Goal: Task Accomplishment & Management: Manage account settings

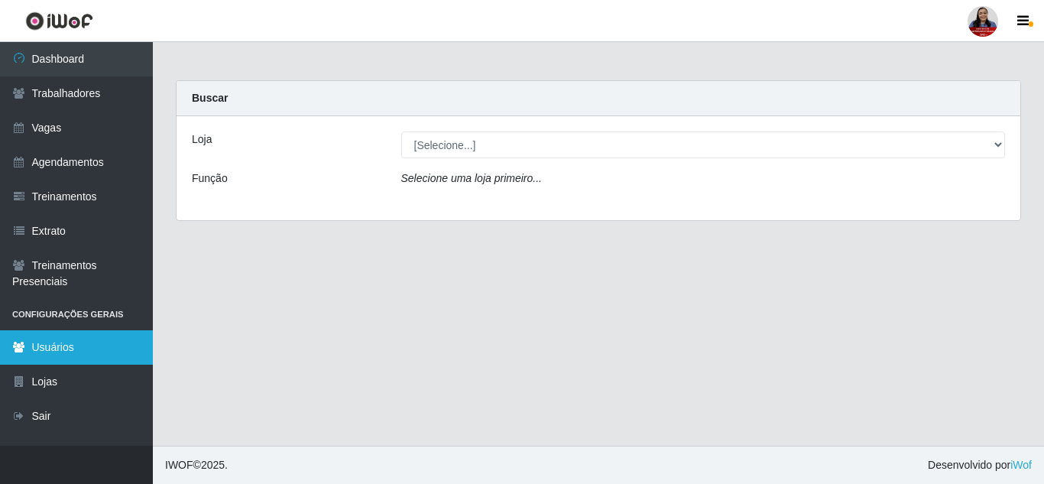
click at [54, 351] on link "Usuários" at bounding box center [76, 347] width 153 height 34
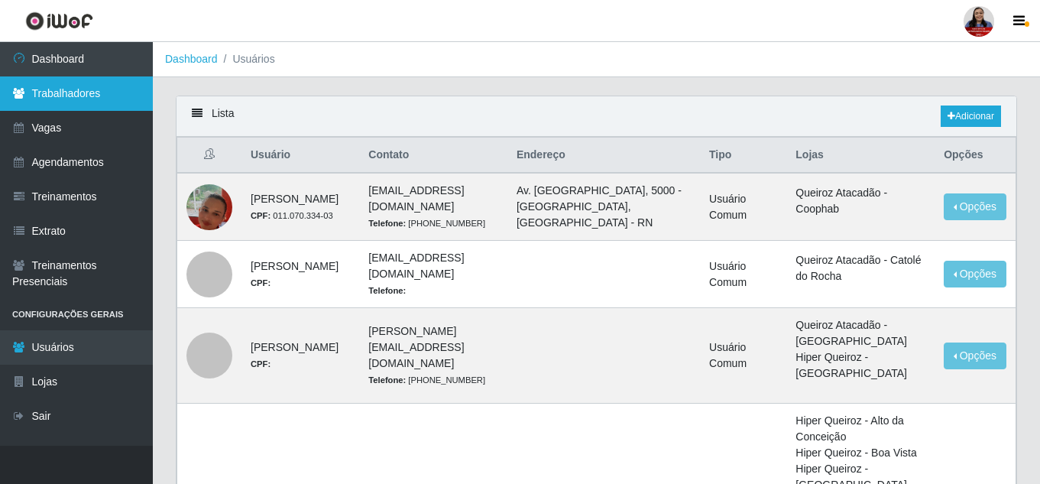
click at [80, 100] on link "Trabalhadores" at bounding box center [76, 93] width 153 height 34
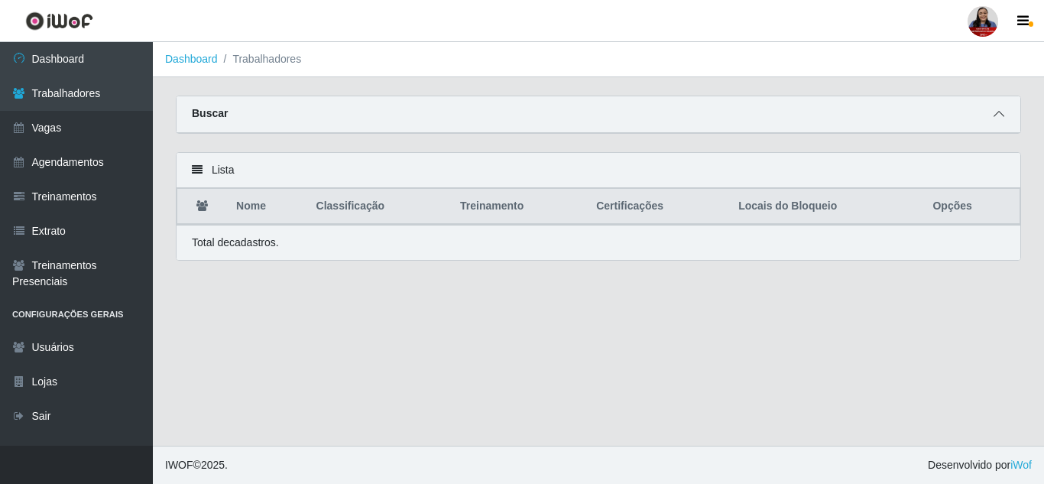
click at [996, 112] on icon at bounding box center [998, 113] width 11 height 11
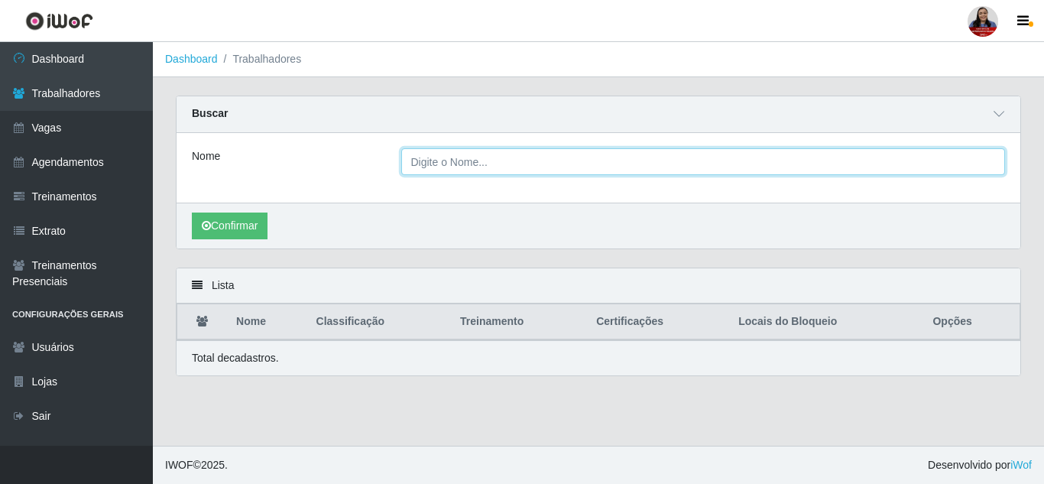
click at [494, 166] on input "Nome" at bounding box center [703, 161] width 604 height 27
type input "[PERSON_NAME]"
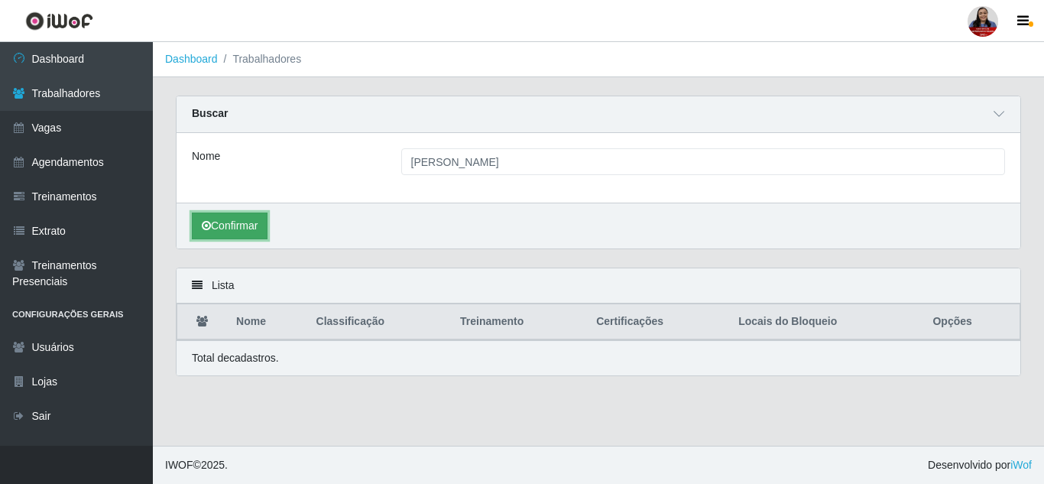
click at [256, 230] on button "Confirmar" at bounding box center [230, 225] width 76 height 27
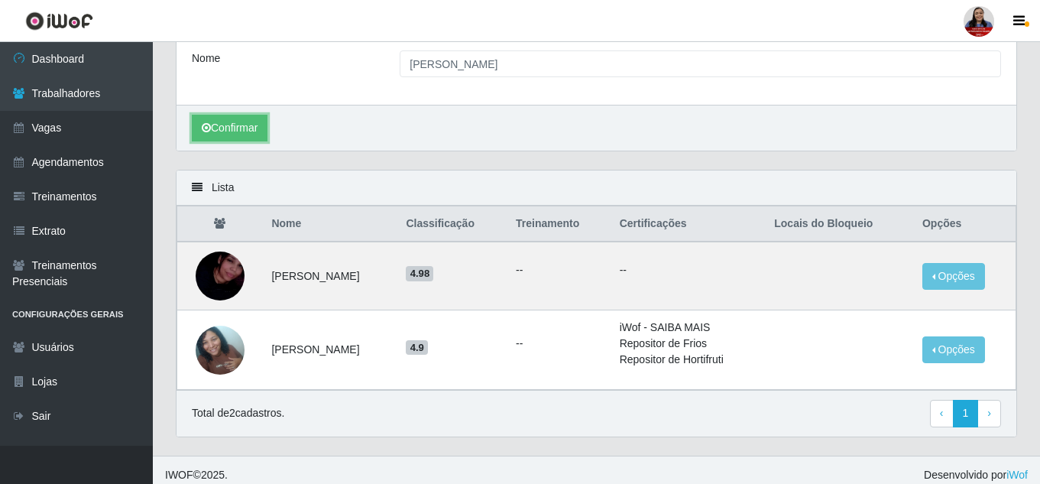
scroll to position [108, 0]
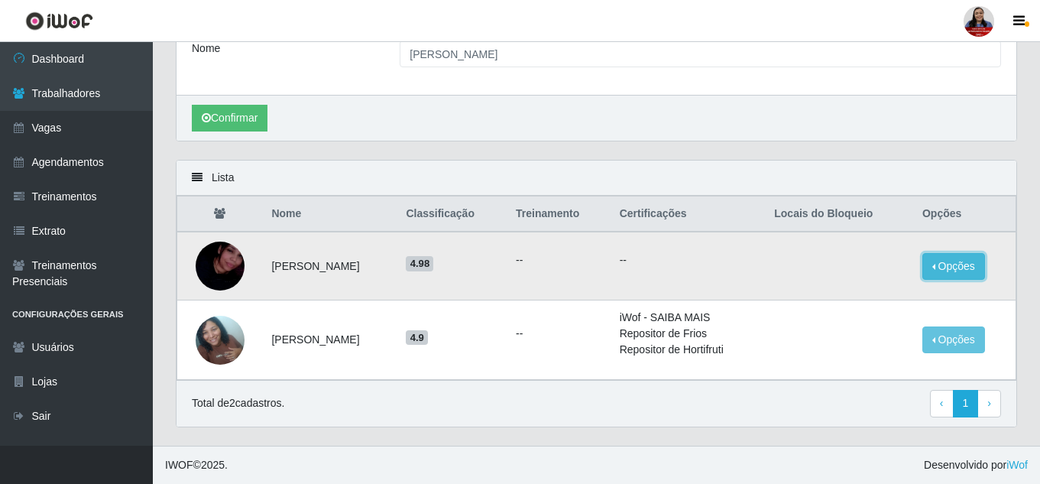
click at [981, 277] on button "Opções" at bounding box center [953, 266] width 63 height 27
click at [886, 271] on button "Bloquear - Empresa" at bounding box center [858, 270] width 123 height 32
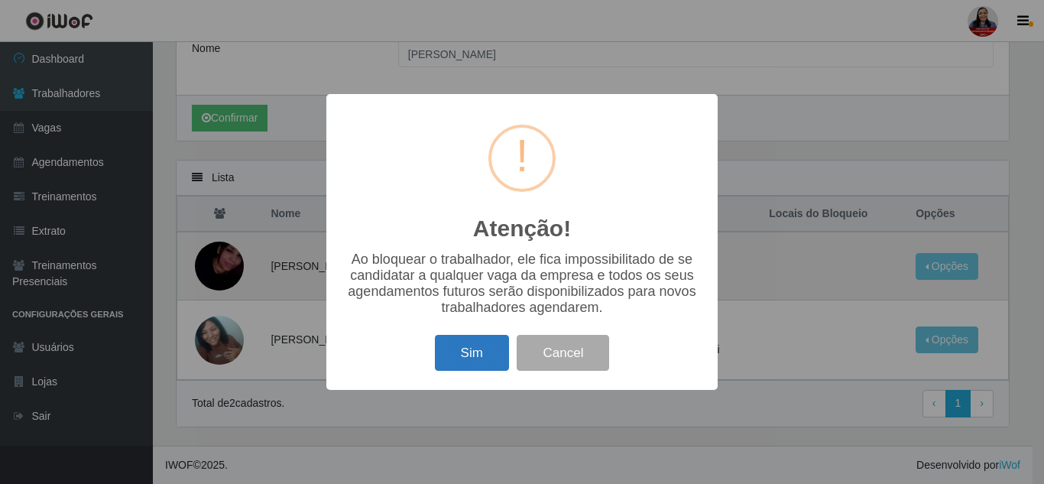
click at [488, 355] on button "Sim" at bounding box center [472, 353] width 74 height 36
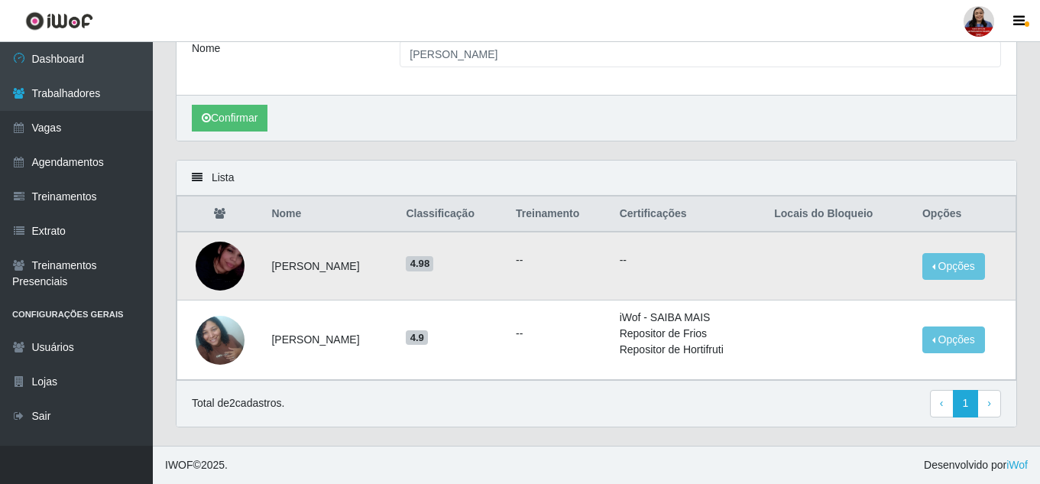
scroll to position [0, 0]
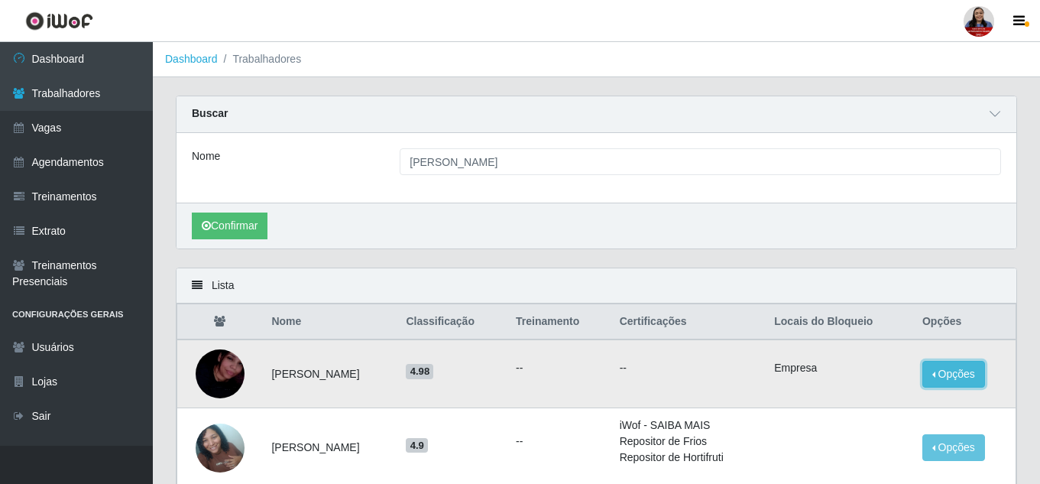
click at [942, 377] on button "Opções" at bounding box center [953, 374] width 63 height 27
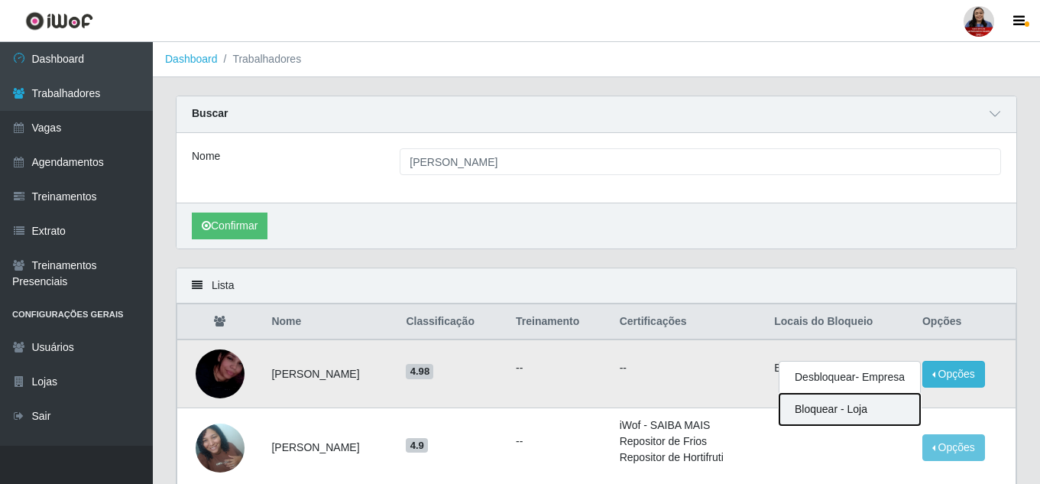
click at [869, 412] on button "Bloquear - Loja" at bounding box center [849, 408] width 141 height 31
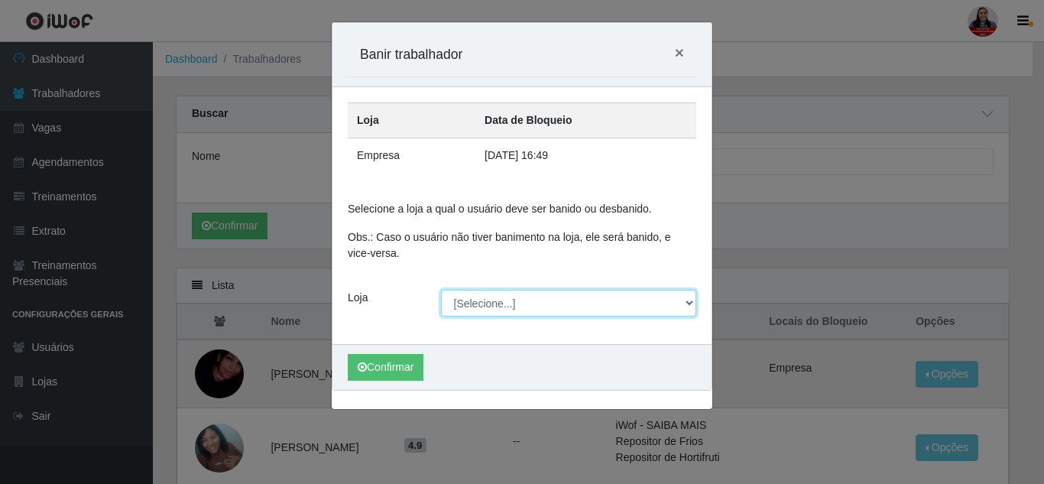
click at [578, 311] on select "[Selecione...] Hiper [GEOGRAPHIC_DATA] - [GEOGRAPHIC_DATA] Hiper Queiroz - Boa …" at bounding box center [569, 303] width 256 height 27
select select "523"
click at [441, 290] on select "[Selecione...] Hiper [GEOGRAPHIC_DATA] - [GEOGRAPHIC_DATA] Hiper Queiroz - Boa …" at bounding box center [569, 303] width 256 height 27
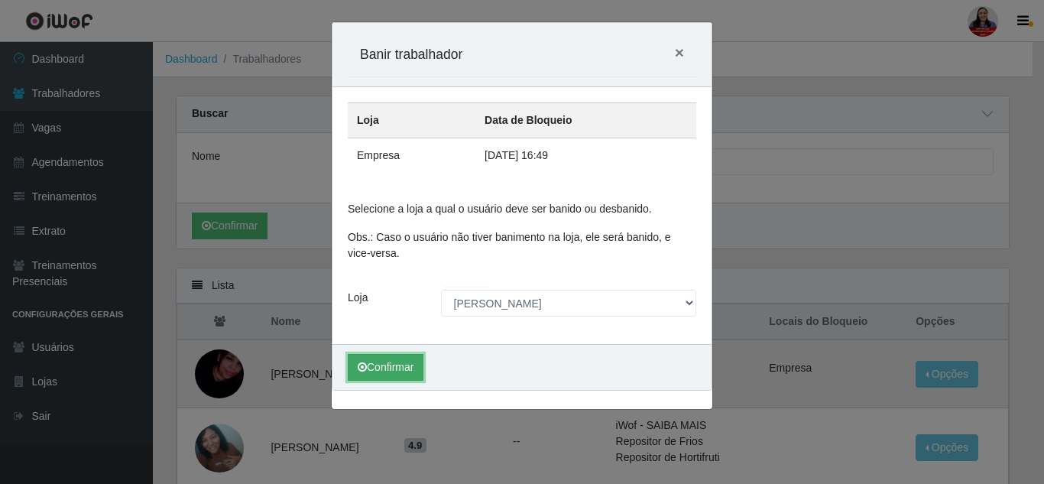
click at [366, 366] on icon "submit" at bounding box center [362, 366] width 9 height 11
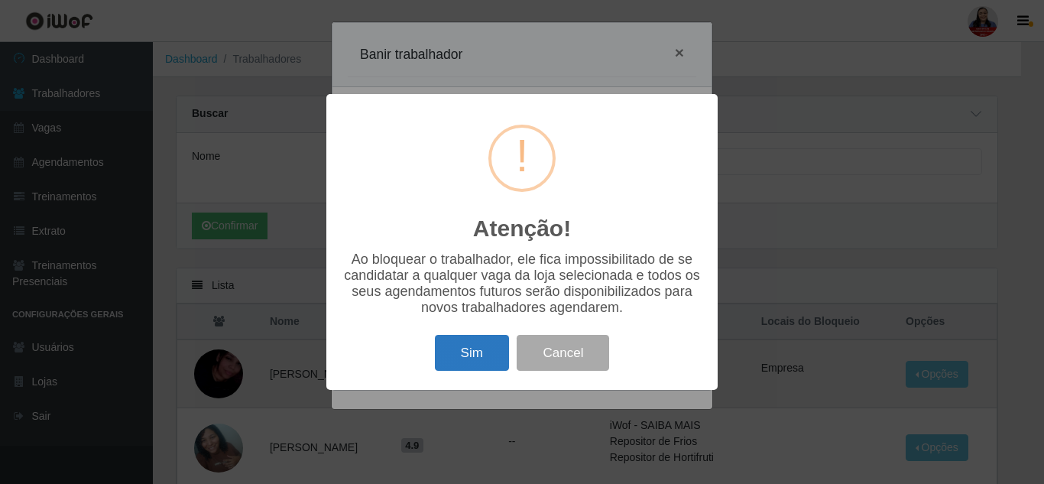
click at [484, 355] on button "Sim" at bounding box center [472, 353] width 74 height 36
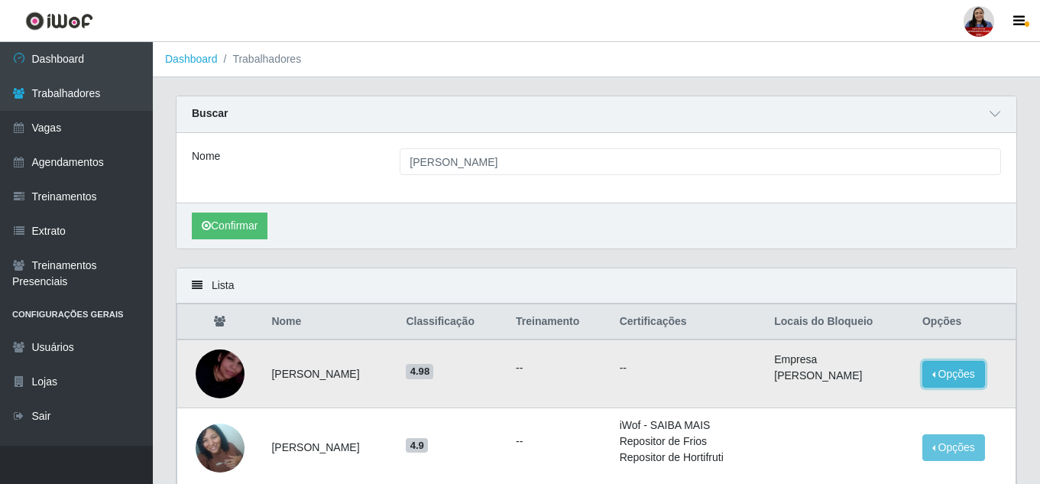
click at [966, 371] on button "Opções" at bounding box center [953, 374] width 63 height 27
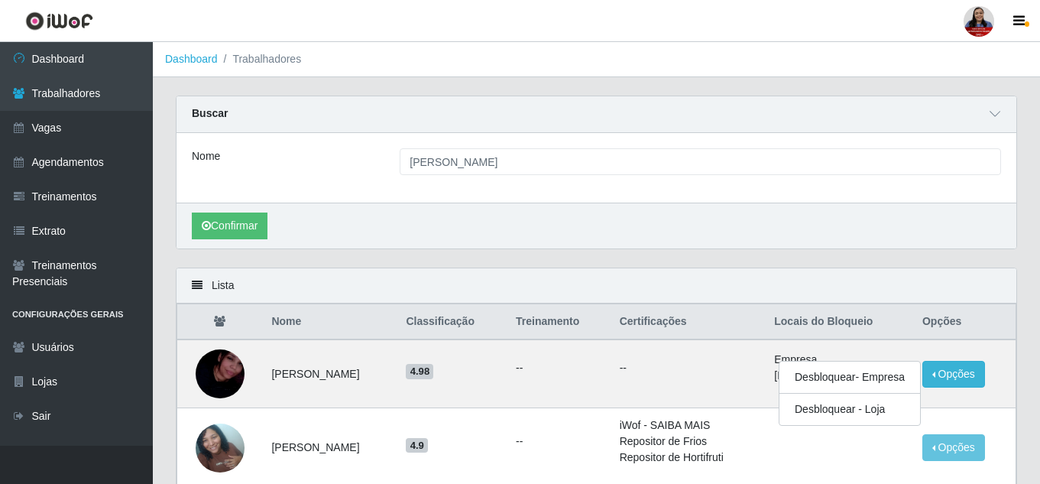
click at [882, 287] on div "Lista" at bounding box center [596, 285] width 840 height 35
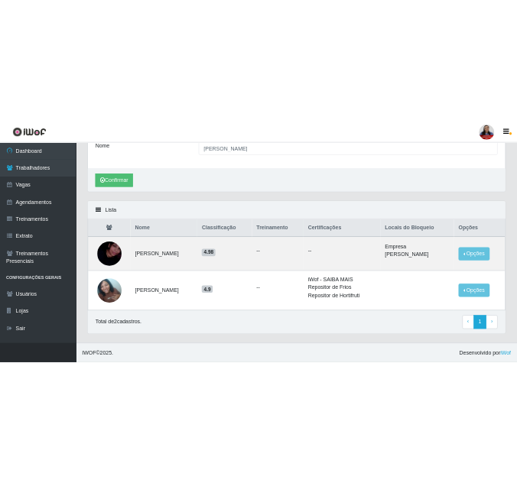
scroll to position [108, 0]
